Goal: Task Accomplishment & Management: Use online tool/utility

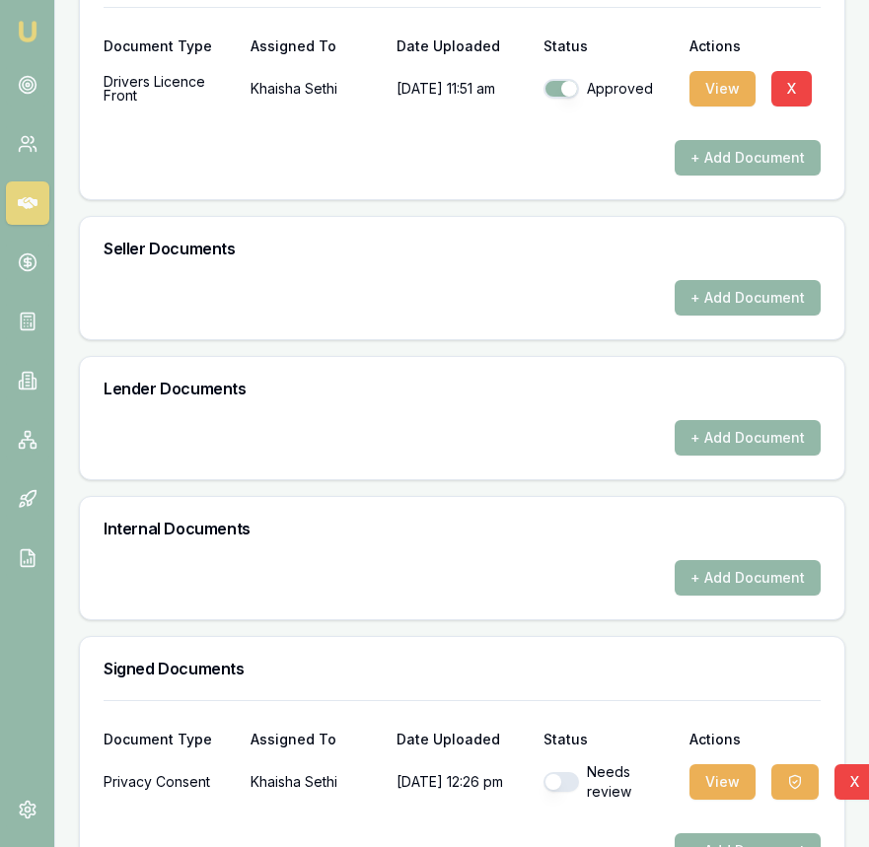
scroll to position [980, 0]
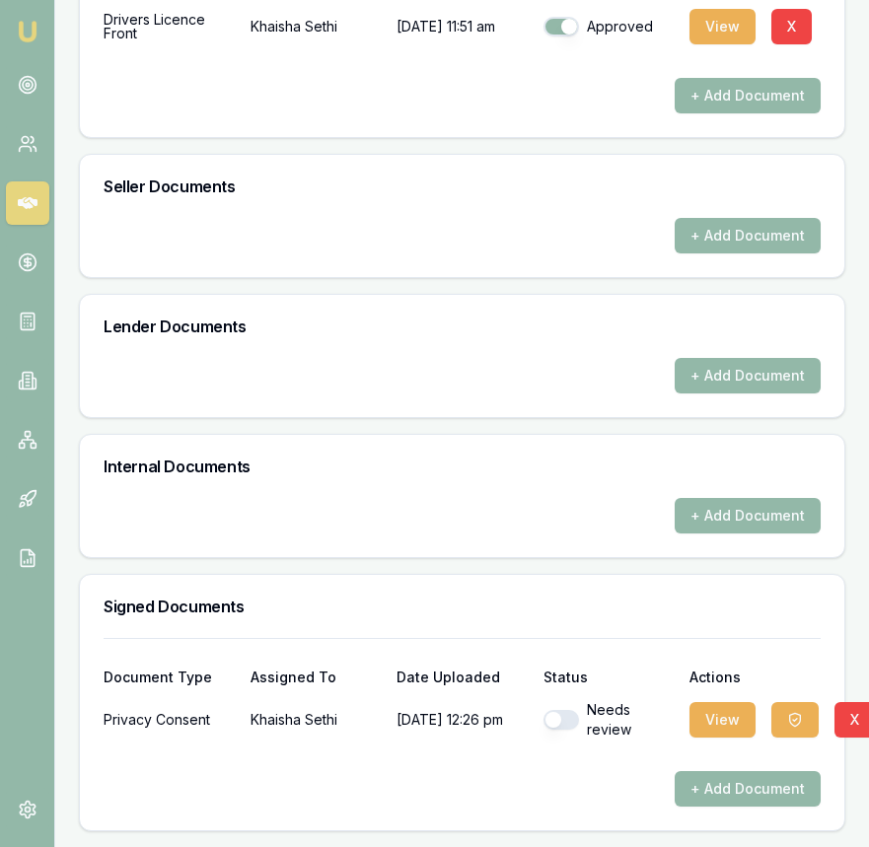
click at [565, 713] on button "button" at bounding box center [560, 720] width 35 height 20
checkbox input "true"
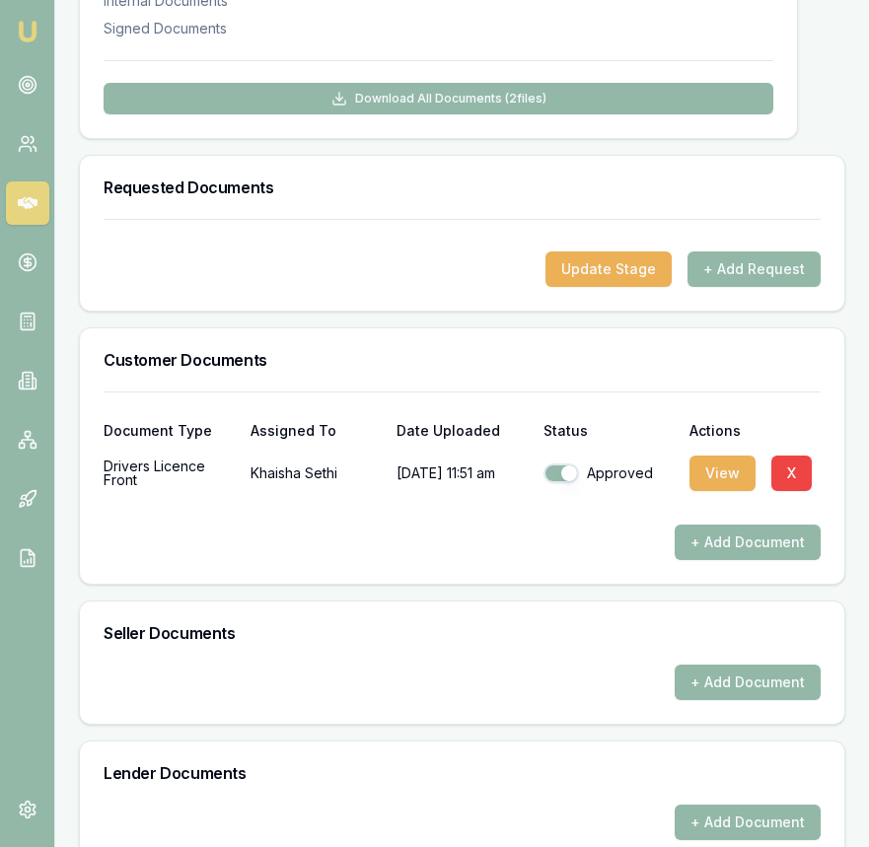
scroll to position [0, 0]
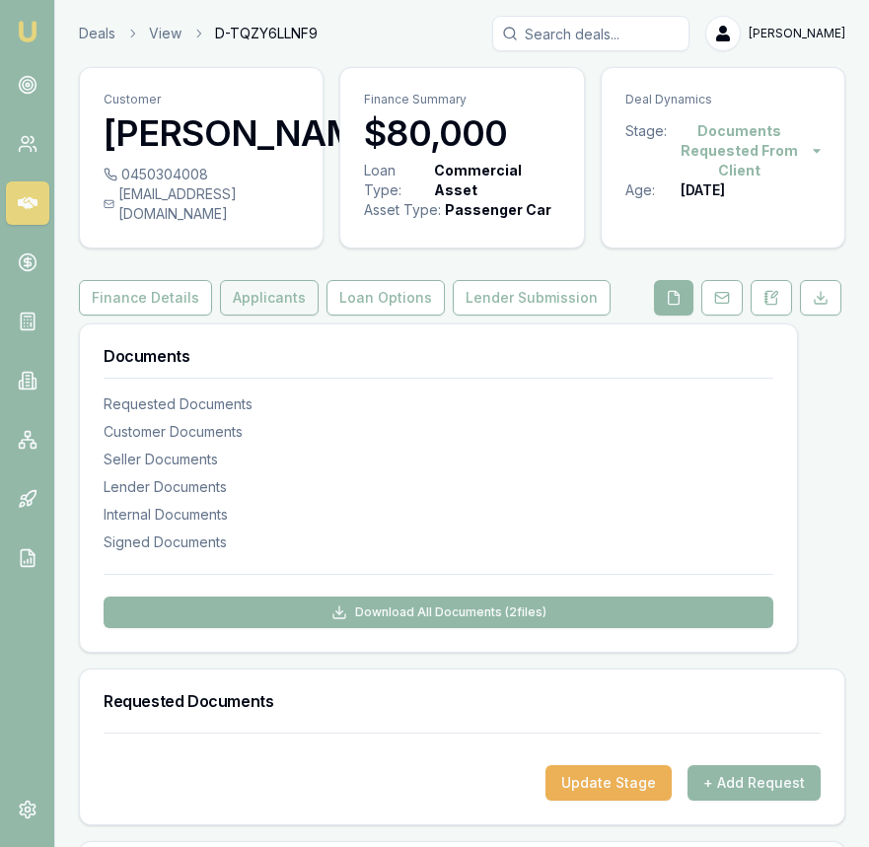
click at [242, 314] on button "Applicants" at bounding box center [269, 297] width 99 height 35
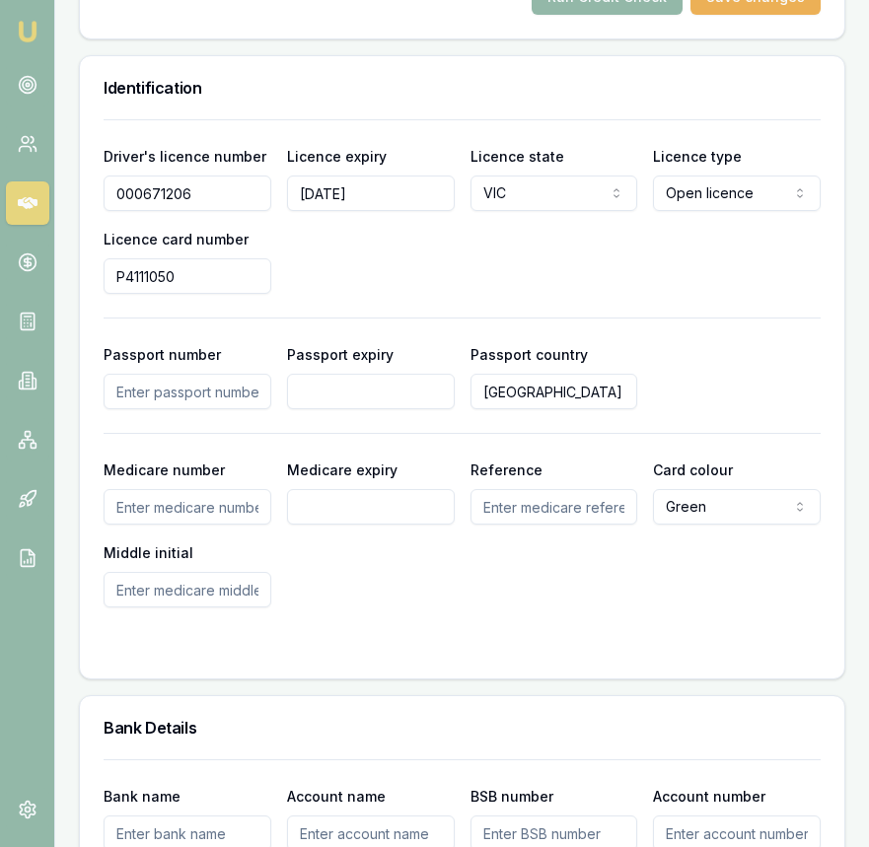
scroll to position [1543, 0]
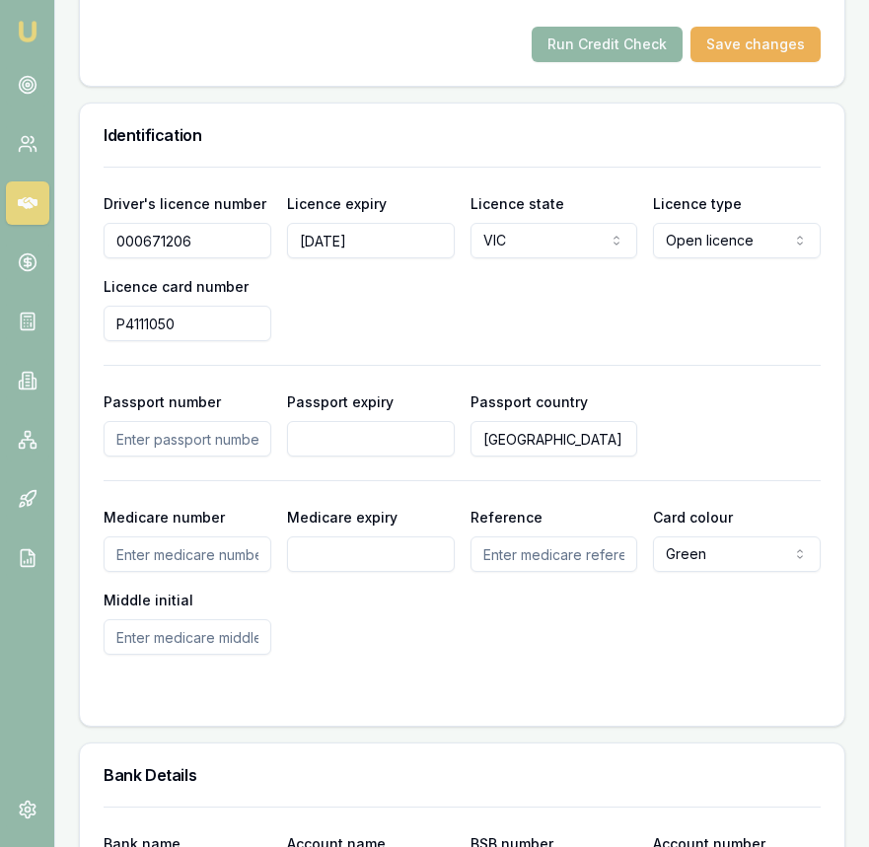
click at [593, 62] on button "Run Credit Check" at bounding box center [606, 44] width 151 height 35
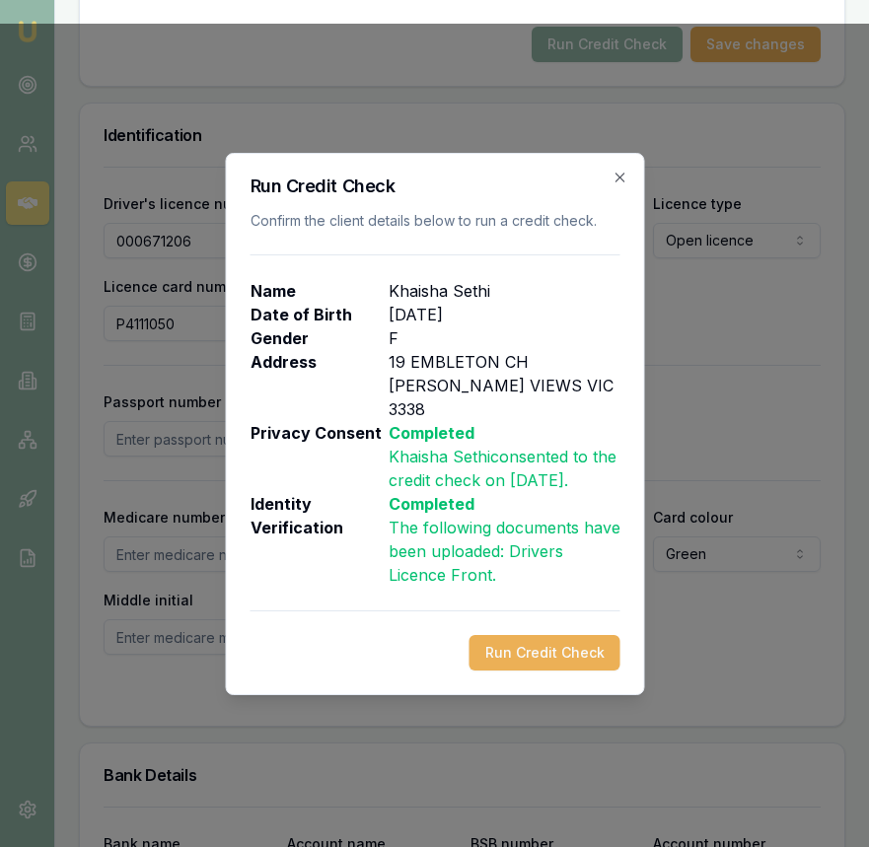
click at [546, 638] on button "Run Credit Check" at bounding box center [543, 652] width 151 height 35
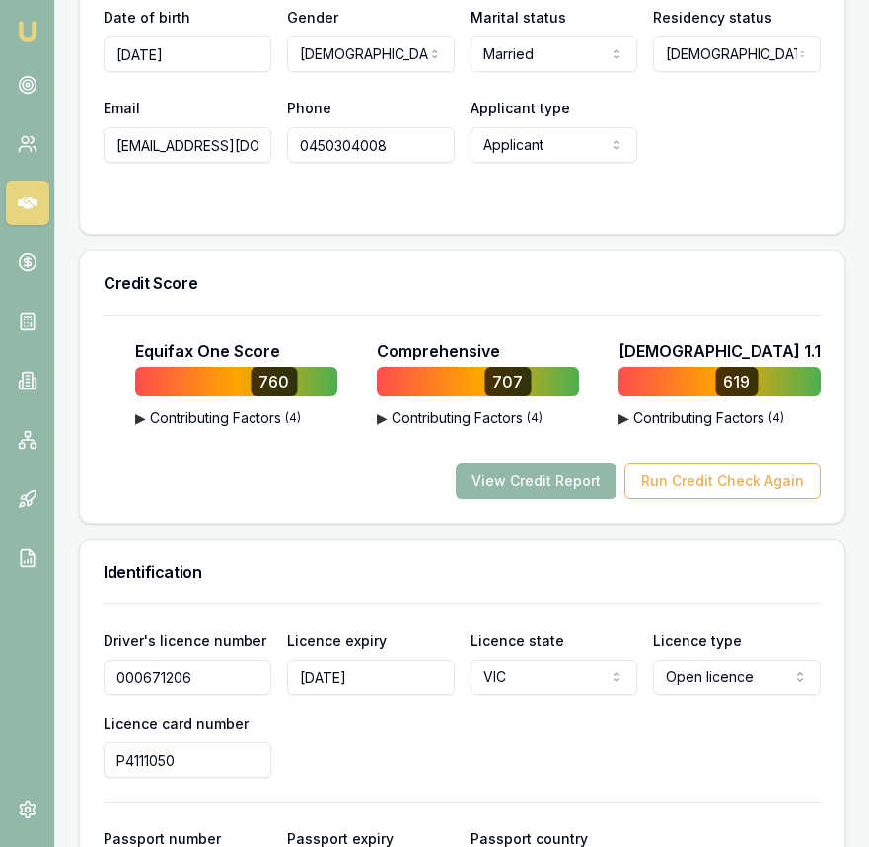
scroll to position [1099, 0]
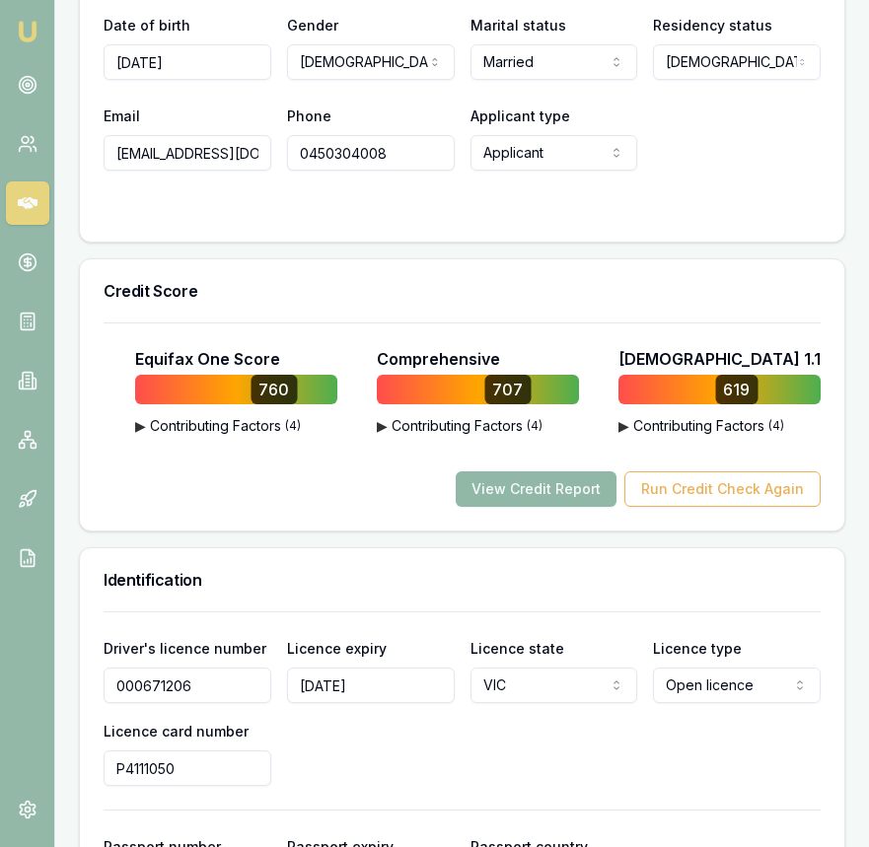
click at [570, 507] on button "View Credit Report" at bounding box center [536, 488] width 161 height 35
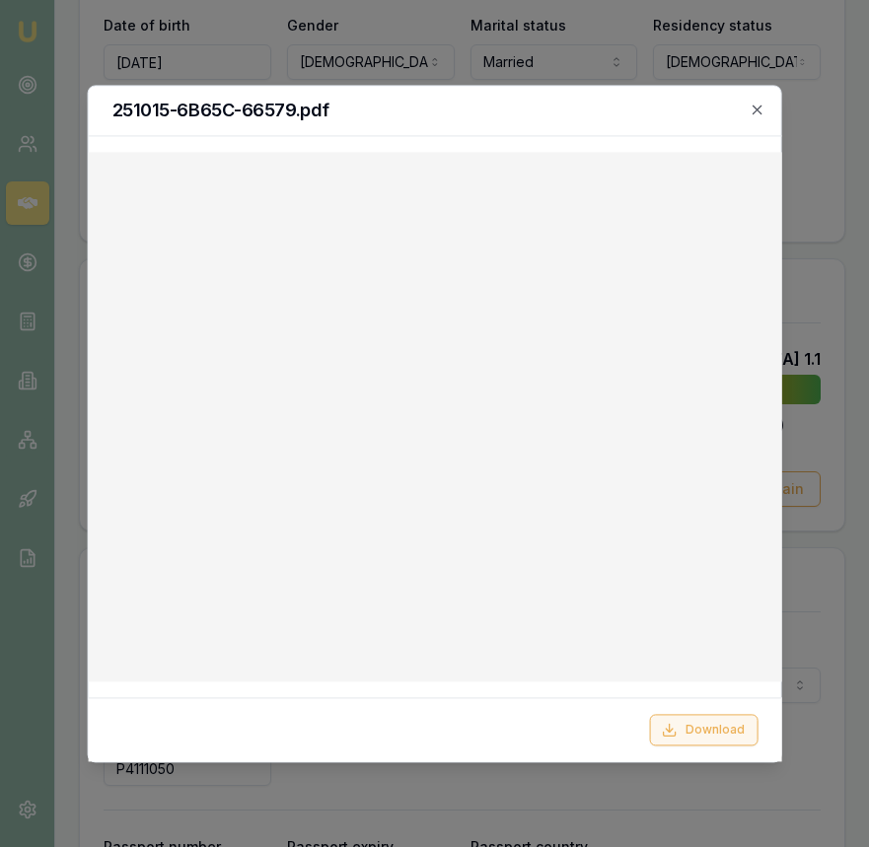
click at [683, 723] on button "Download" at bounding box center [703, 730] width 108 height 32
click at [749, 111] on icon "button" at bounding box center [757, 110] width 16 height 16
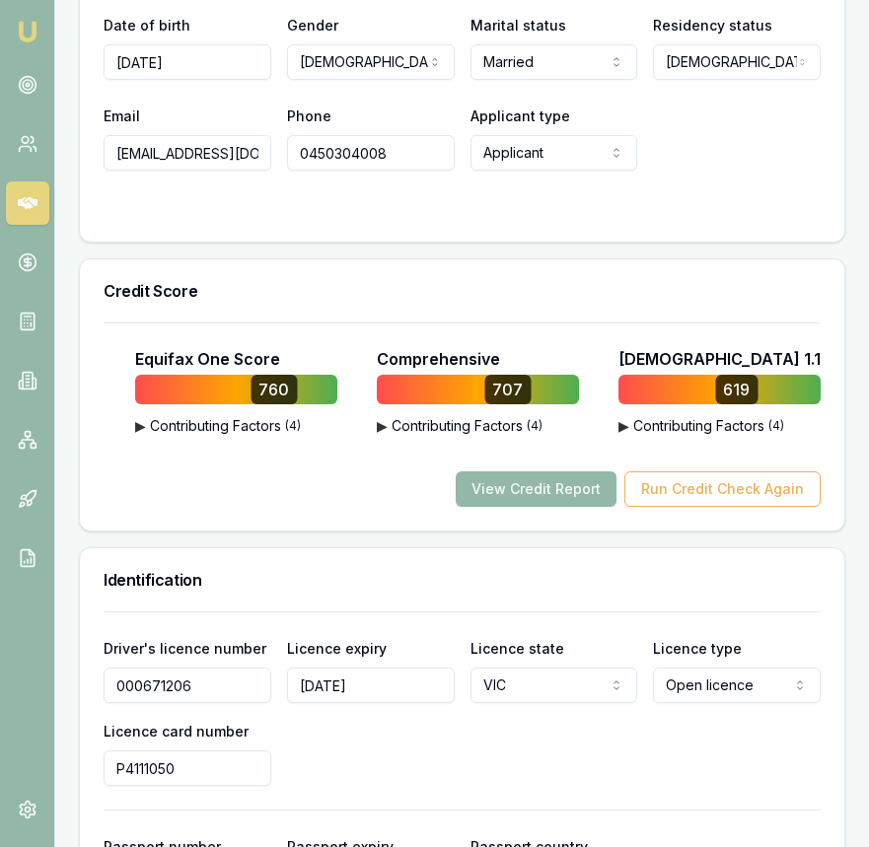
scroll to position [0, 0]
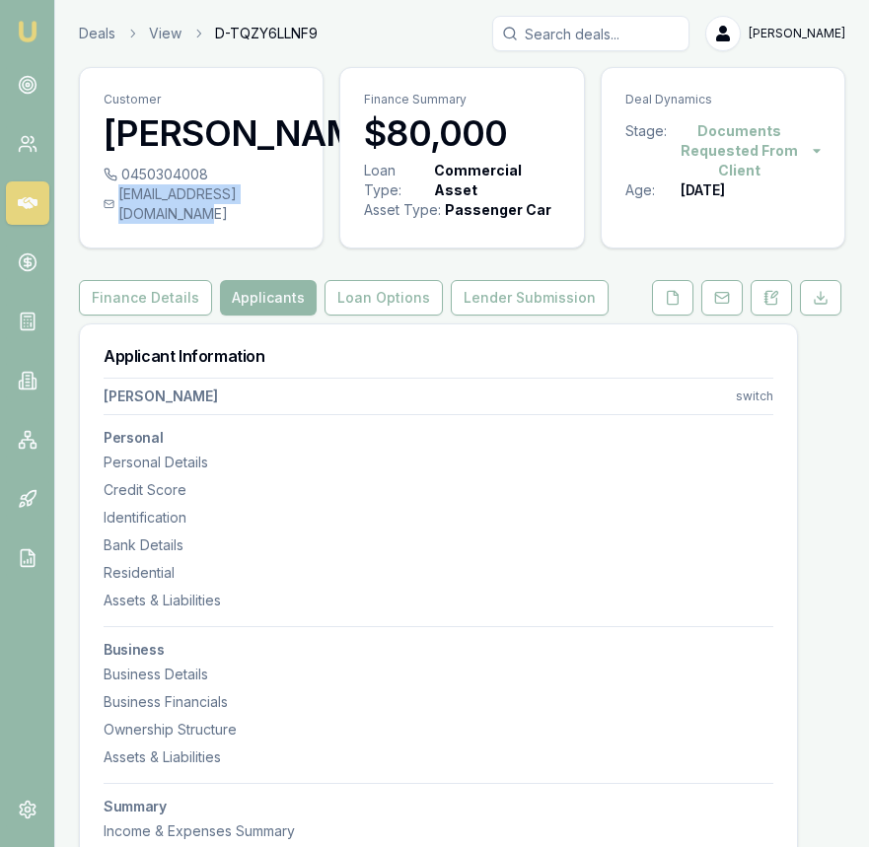
drag, startPoint x: 110, startPoint y: 236, endPoint x: 295, endPoint y: 235, distance: 184.4
click at [297, 224] on div "[EMAIL_ADDRESS][DOMAIN_NAME]" at bounding box center [201, 203] width 195 height 39
copy div "[EMAIL_ADDRESS][DOMAIN_NAME]"
